Goal: Contribute content: Add original content to the website for others to see

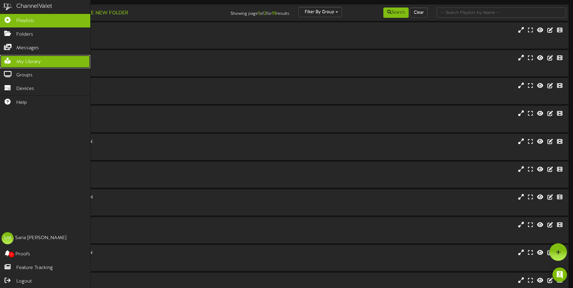
click at [31, 62] on span "My Library" at bounding box center [28, 62] width 24 height 7
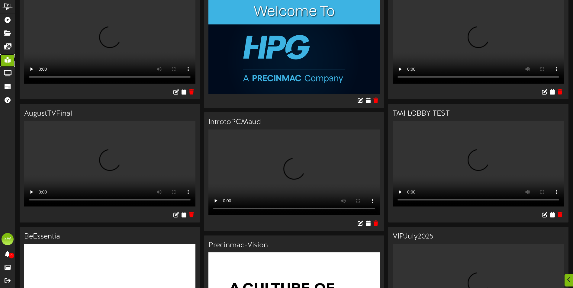
scroll to position [60, 0]
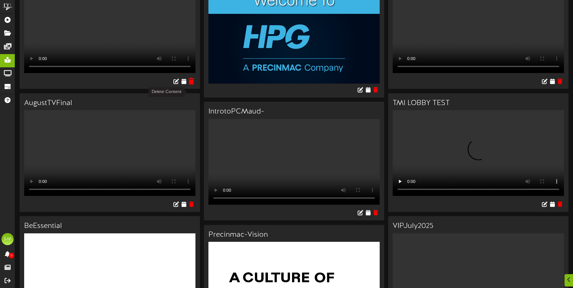
click at [191, 84] on icon at bounding box center [192, 81] width 6 height 7
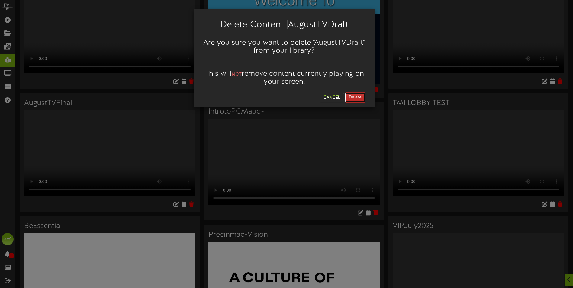
click at [350, 98] on button "Delete" at bounding box center [355, 97] width 21 height 10
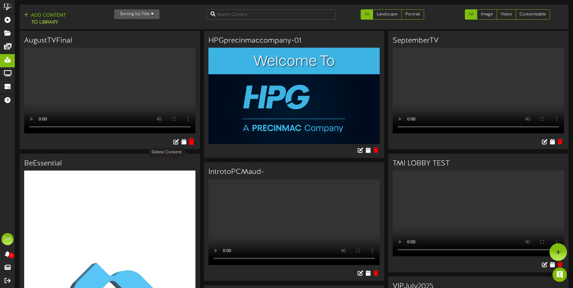
click at [192, 145] on icon at bounding box center [192, 141] width 6 height 7
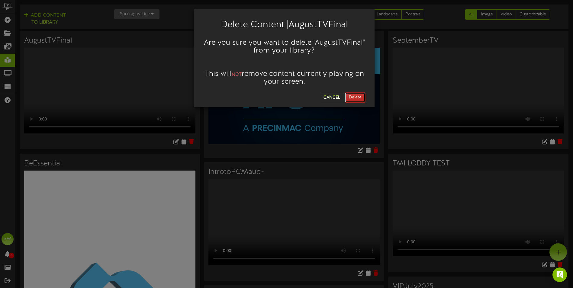
click at [351, 100] on button "Delete" at bounding box center [355, 97] width 21 height 10
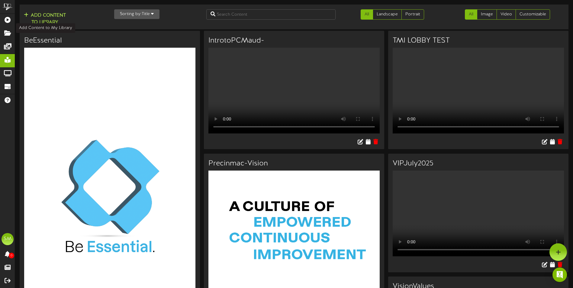
click at [40, 19] on button "Add Content to Library" at bounding box center [45, 19] width 46 height 15
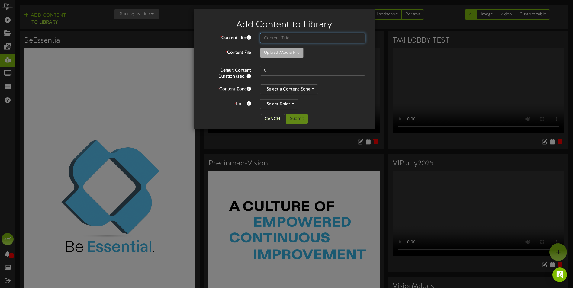
click at [288, 39] on input "text" at bounding box center [312, 38] width 105 height 10
type input "October TV"
type input "**********"
type input "OctoberTV"
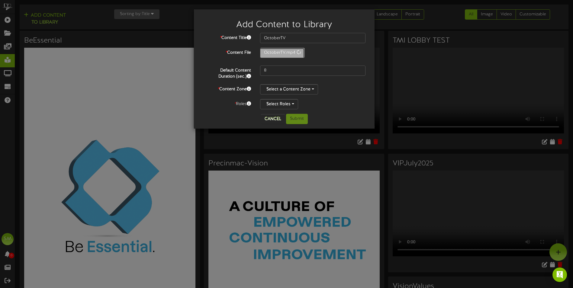
type input "265"
click at [305, 88] on button "Select a Content Zone" at bounding box center [289, 89] width 58 height 10
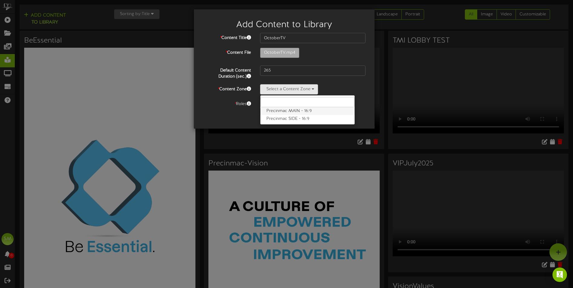
click at [294, 111] on label "Precinmac MAIN - 16:9" at bounding box center [307, 111] width 94 height 8
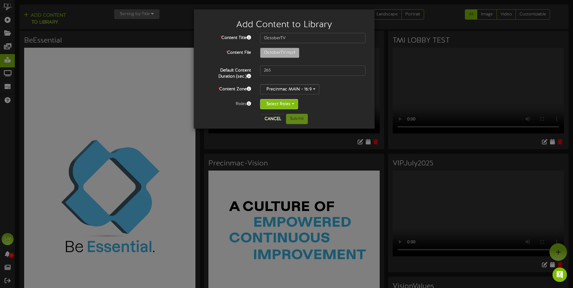
click at [293, 107] on button "Select Roles" at bounding box center [279, 104] width 38 height 10
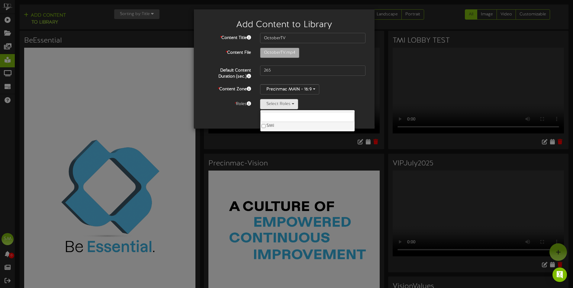
click at [266, 127] on label "SMI" at bounding box center [307, 126] width 94 height 8
click at [346, 97] on div "* Content Title OctoberTV * Content File OctoberTV.mp4 265 *" at bounding box center [284, 71] width 163 height 76
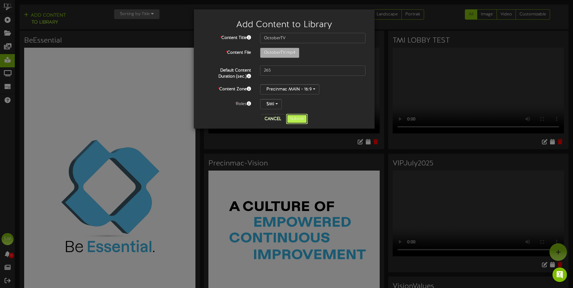
click at [297, 120] on button "Submit" at bounding box center [297, 119] width 22 height 10
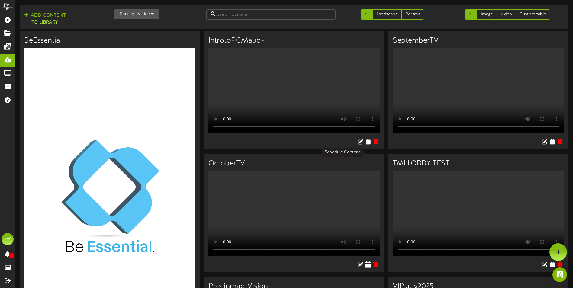
click at [368, 261] on icon at bounding box center [369, 264] width 6 height 7
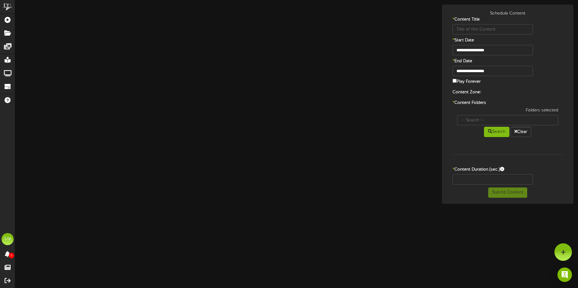
type input "OctoberTV"
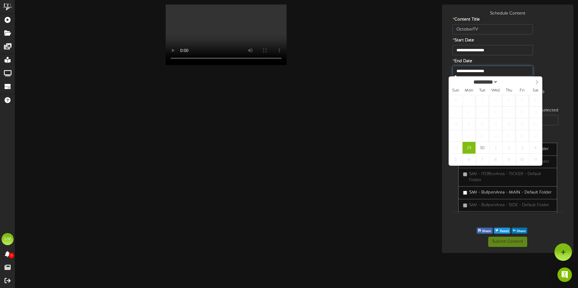
click at [504, 71] on input "**********" at bounding box center [492, 71] width 81 height 10
select select "*"
click at [535, 83] on icon at bounding box center [536, 82] width 4 height 4
type input "**********"
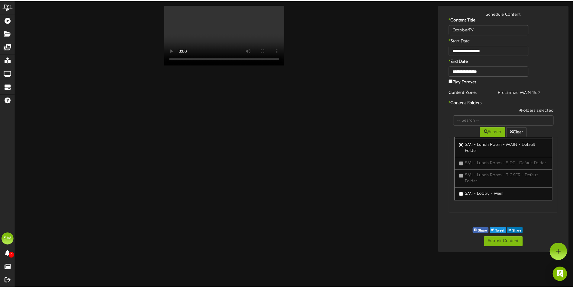
scroll to position [424, 0]
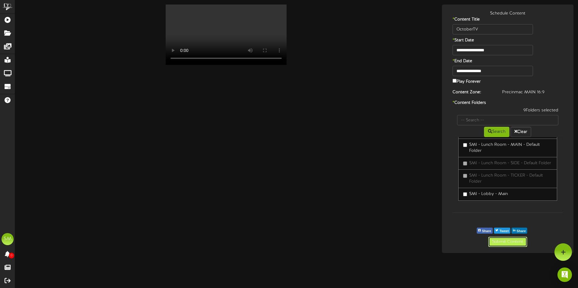
click at [500, 243] on button "Submit Content" at bounding box center [507, 242] width 39 height 10
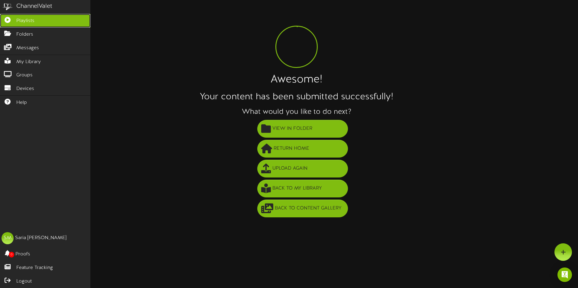
click at [31, 22] on span "Playlists" at bounding box center [25, 21] width 18 height 7
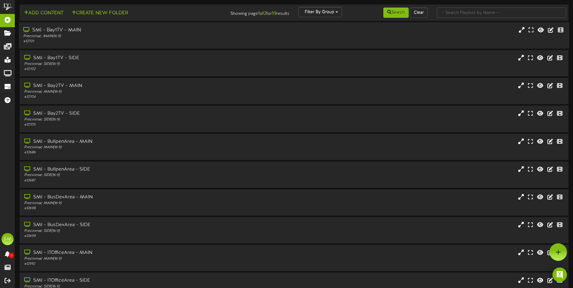
click at [67, 39] on div "# 12701" at bounding box center [133, 41] width 220 height 5
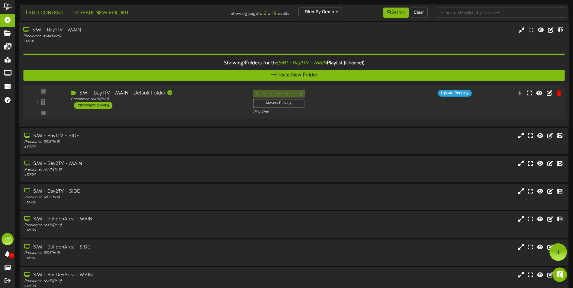
click at [96, 105] on div "2 messages playing" at bounding box center [93, 105] width 39 height 7
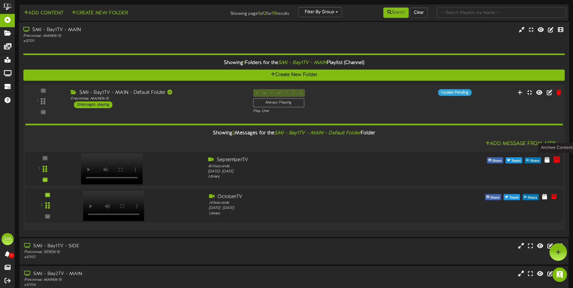
click at [558, 161] on icon at bounding box center [556, 159] width 7 height 7
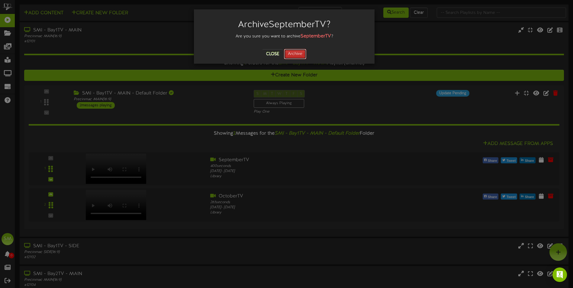
click at [294, 54] on button "Archive" at bounding box center [295, 54] width 22 height 10
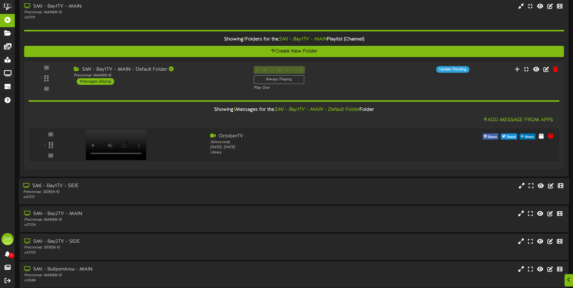
scroll to position [91, 0]
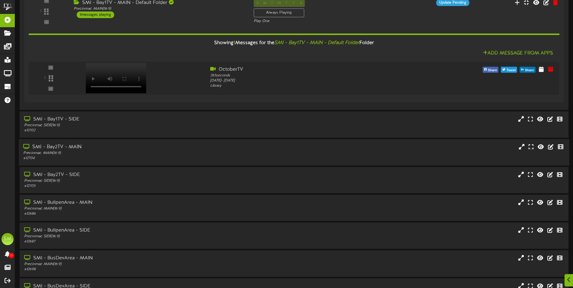
click at [92, 153] on div "Precinmac MAIN ( 16:9 )" at bounding box center [133, 153] width 220 height 5
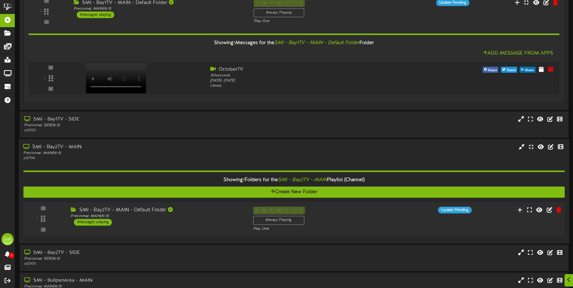
click at [103, 223] on div "1 messages playing" at bounding box center [93, 222] width 38 height 7
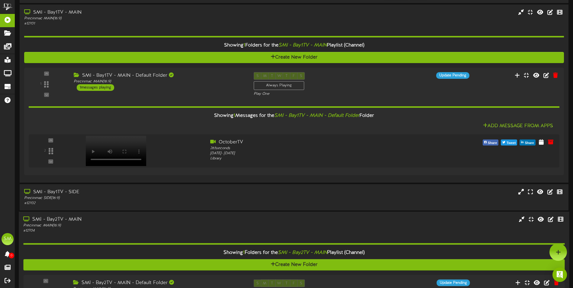
scroll to position [0, 0]
